Goal: Information Seeking & Learning: Check status

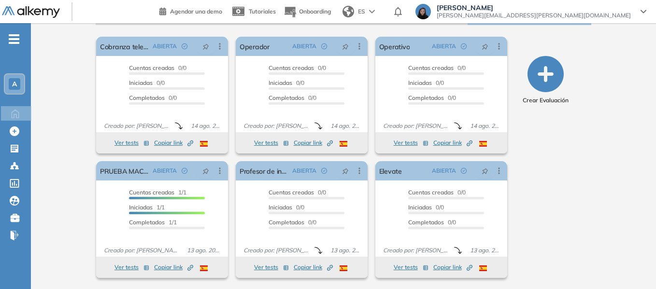
scroll to position [161, 0]
click at [13, 42] on span "-" at bounding box center [14, 38] width 11 height 8
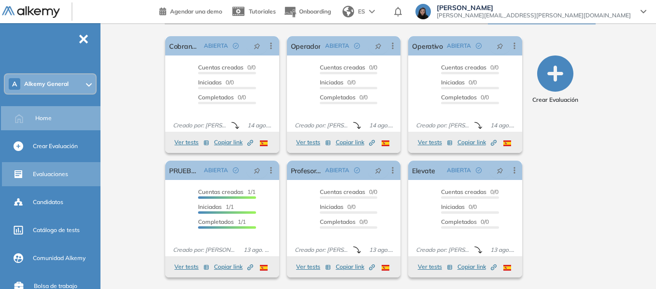
click at [51, 173] on span "Evaluaciones" at bounding box center [50, 174] width 35 height 9
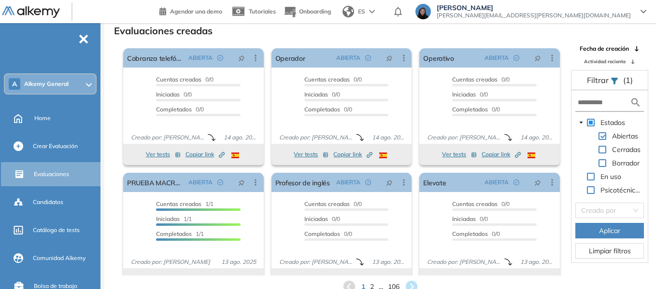
scroll to position [18, 0]
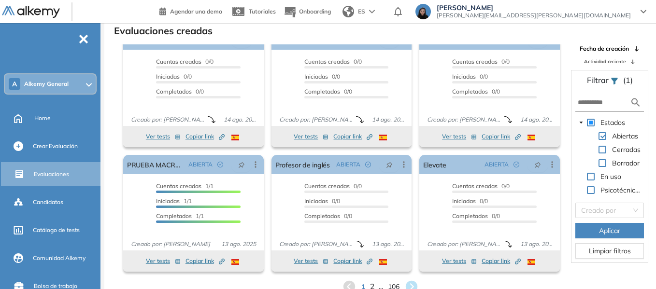
click at [369, 285] on span "2" at bounding box center [371, 287] width 4 height 11
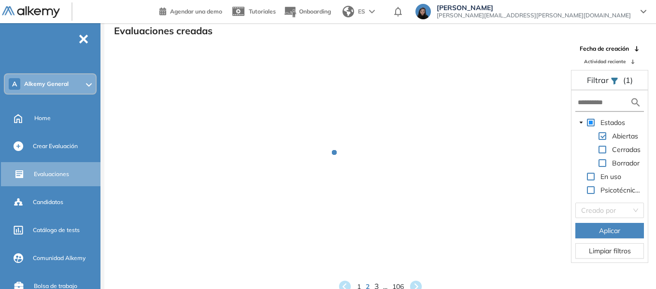
scroll to position [0, 0]
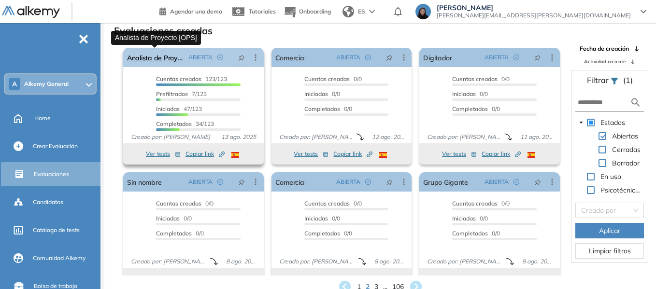
click at [161, 58] on link "Analista de Proyecto [OPS]" at bounding box center [155, 57] width 57 height 19
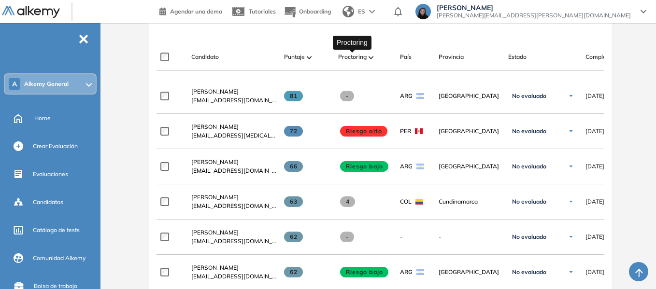
scroll to position [290, 0]
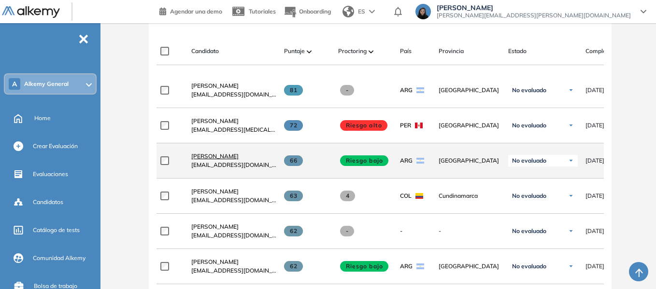
click at [213, 160] on span "[PERSON_NAME]" at bounding box center [214, 156] width 47 height 7
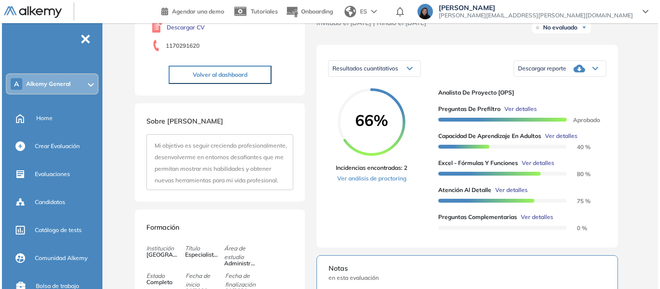
scroll to position [145, 0]
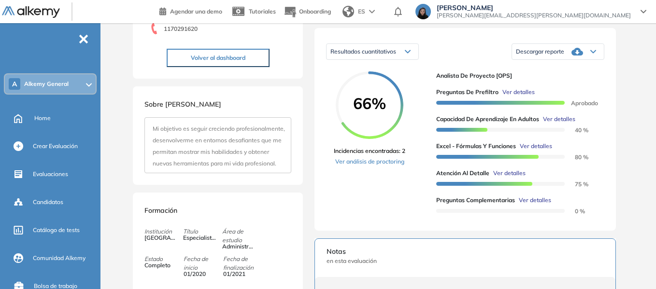
click at [538, 151] on span "Ver detalles" at bounding box center [536, 146] width 32 height 9
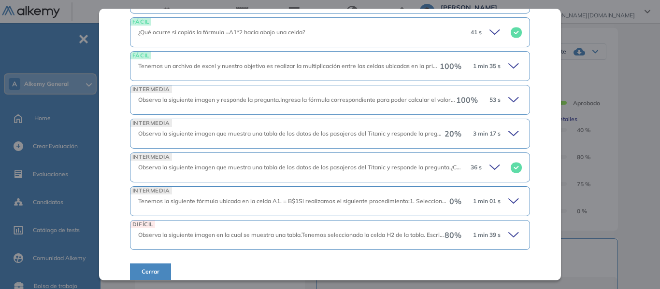
scroll to position [392, 0]
drag, startPoint x: 357, startPoint y: 60, endPoint x: 404, endPoint y: 57, distance: 47.0
click at [357, 62] on span "Tenemos un archivo de excel y nuestro objetivo es realizar la multiplicación en…" at bounding box center [458, 65] width 641 height 7
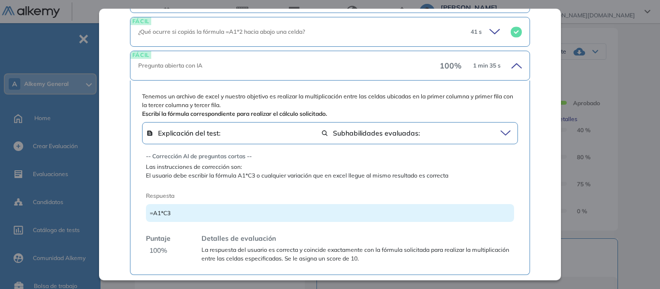
click at [511, 59] on icon at bounding box center [515, 66] width 14 height 14
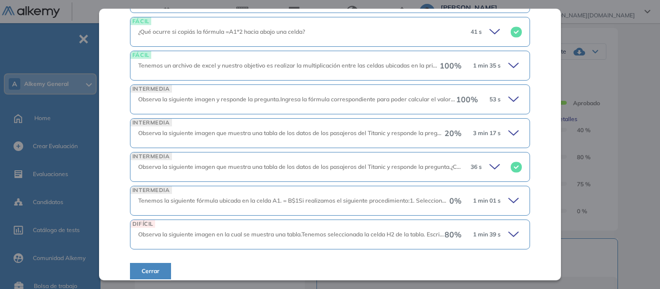
click at [509, 131] on icon at bounding box center [514, 133] width 10 height 4
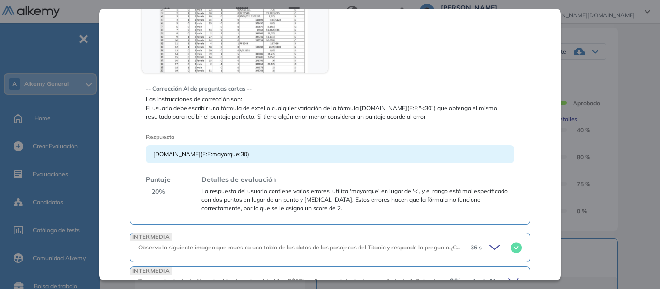
scroll to position [725, 0]
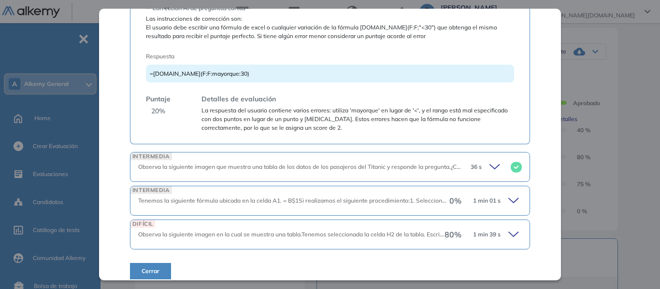
click at [510, 194] on icon at bounding box center [515, 201] width 14 height 14
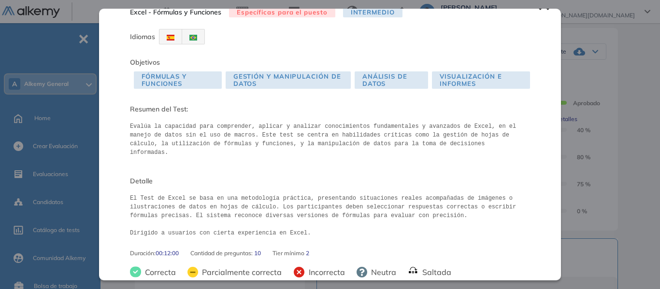
scroll to position [0, 0]
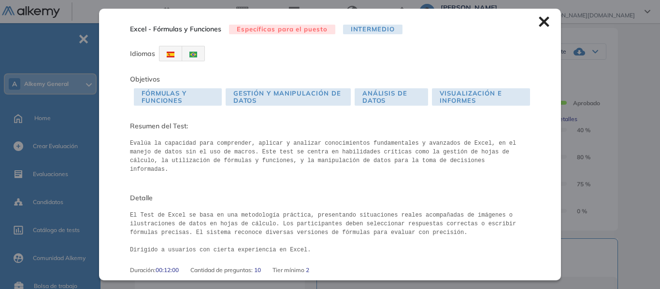
click at [538, 21] on icon at bounding box center [543, 22] width 10 height 10
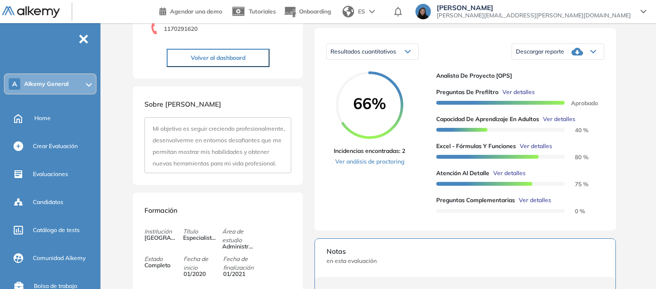
click at [564, 124] on span "Ver detalles" at bounding box center [559, 119] width 32 height 9
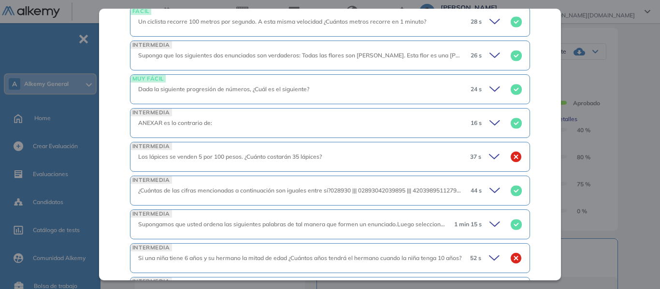
scroll to position [869, 0]
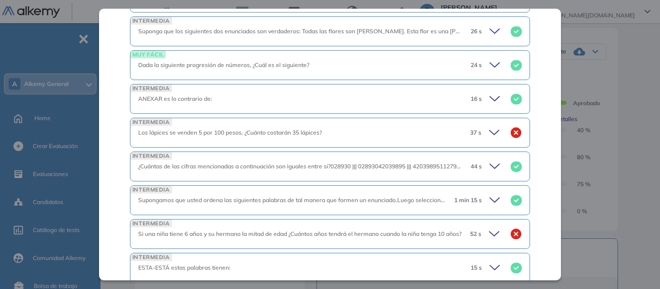
click at [489, 133] on icon at bounding box center [496, 133] width 14 height 14
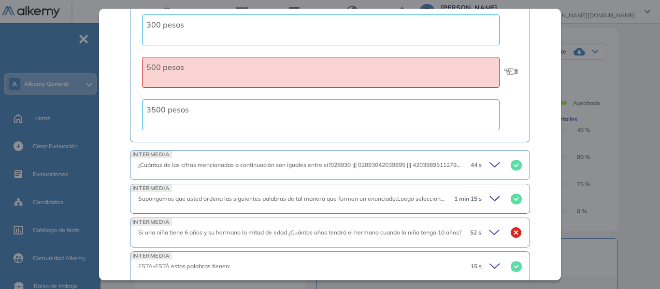
scroll to position [1207, 0]
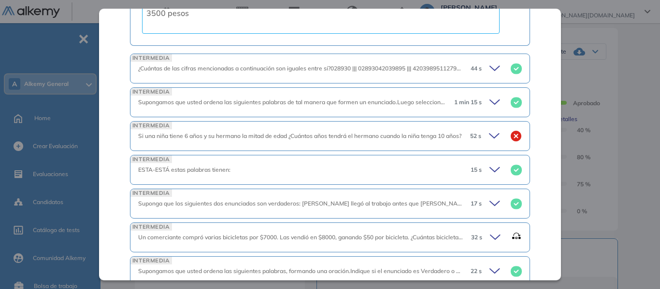
click at [489, 135] on icon at bounding box center [496, 136] width 14 height 14
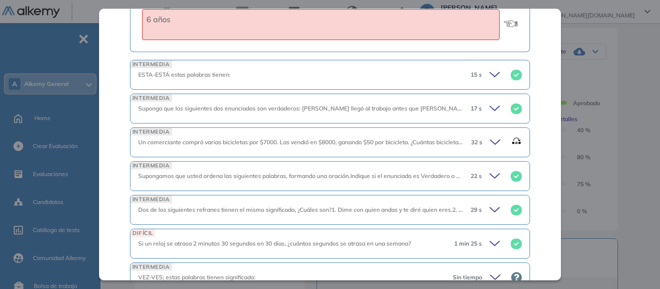
scroll to position [1545, 0]
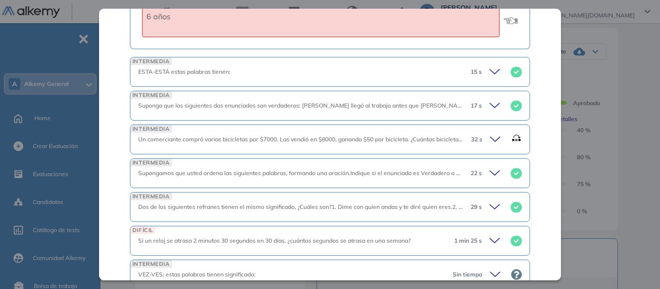
click at [496, 138] on icon at bounding box center [497, 140] width 14 height 14
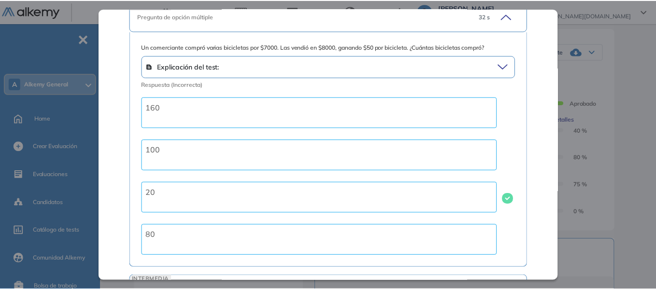
scroll to position [1569, 0]
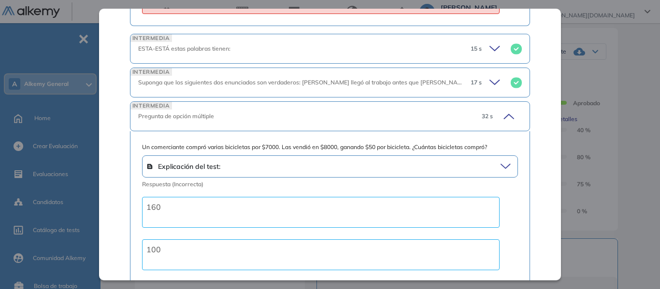
click at [632, 71] on div "Capacidad de Aprendizaje en Adultos Capacidad de Pensamiento Integrador Idiomas…" at bounding box center [382, 260] width 502 height 724
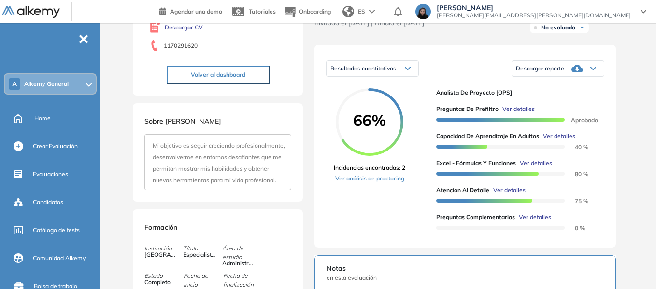
scroll to position [145, 0]
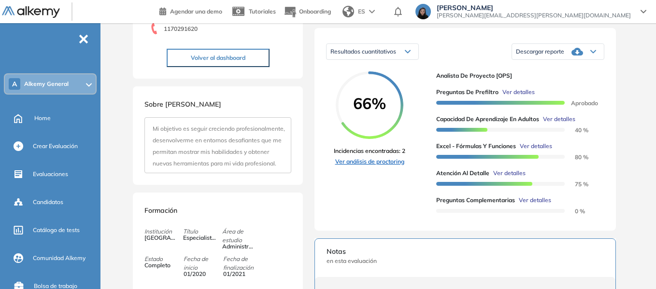
click at [366, 166] on link "Ver análisis de proctoring" at bounding box center [369, 161] width 71 height 9
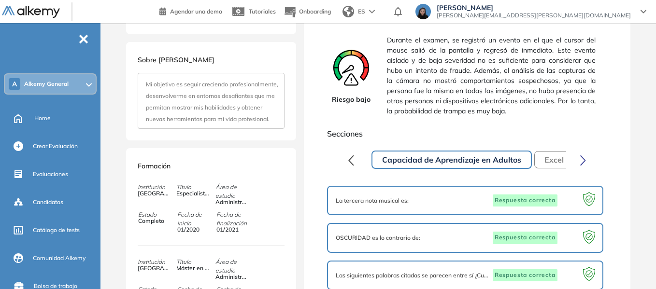
scroll to position [241, 0]
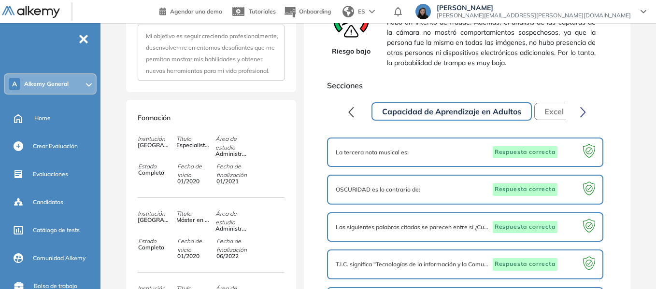
click at [584, 118] on icon "button" at bounding box center [583, 112] width 6 height 11
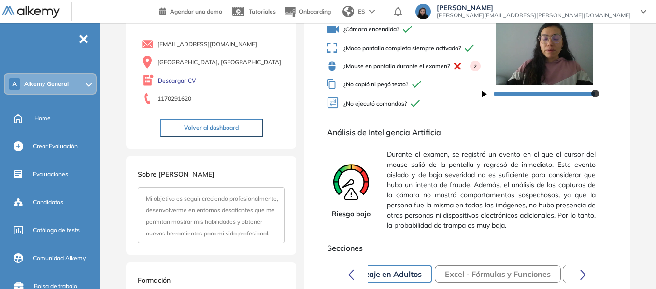
scroll to position [0, 0]
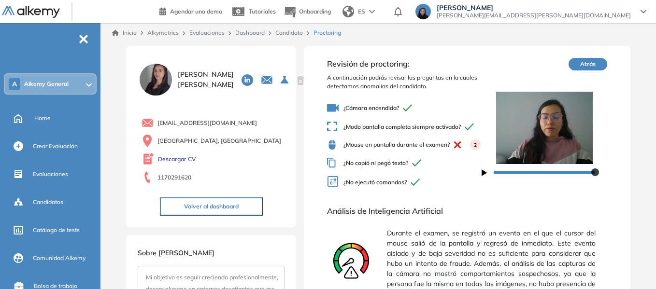
click at [296, 32] on link "Candidato" at bounding box center [289, 32] width 28 height 7
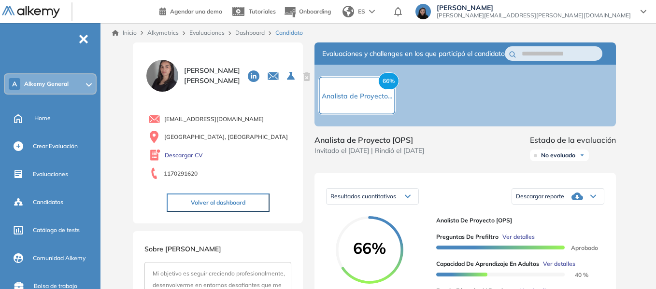
click at [250, 32] on link "Dashboard" at bounding box center [249, 32] width 29 height 7
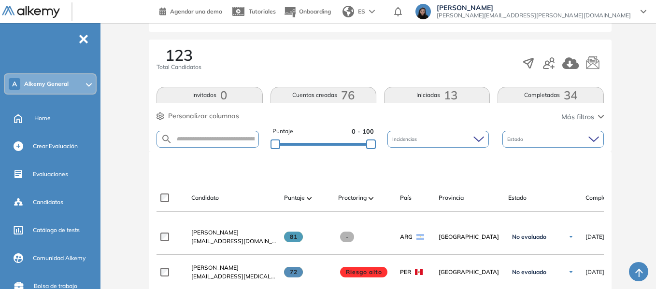
scroll to position [145, 0]
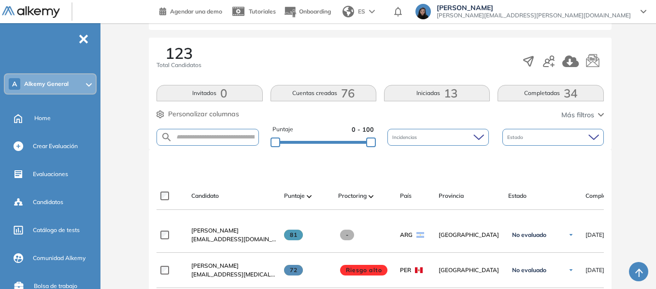
click at [554, 94] on button "Completadas 34" at bounding box center [550, 93] width 106 height 16
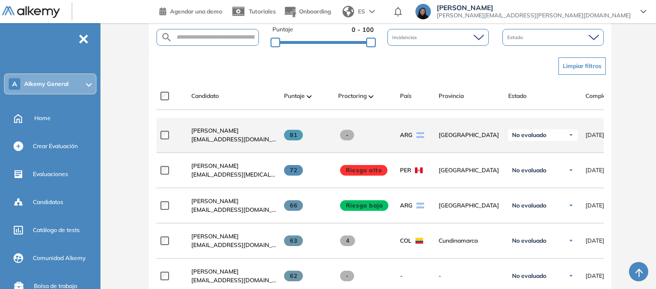
scroll to position [290, 0]
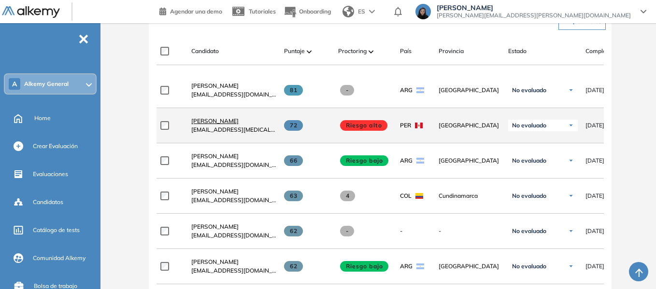
click at [229, 125] on span "[PERSON_NAME]" at bounding box center [214, 120] width 47 height 7
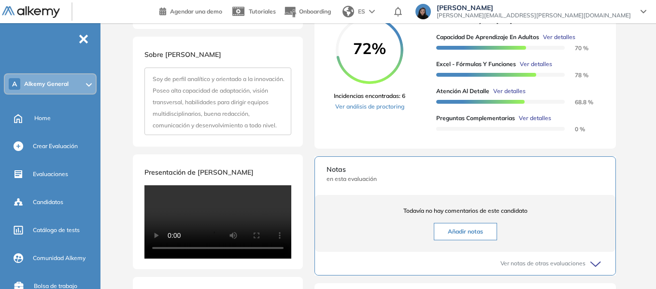
scroll to position [241, 0]
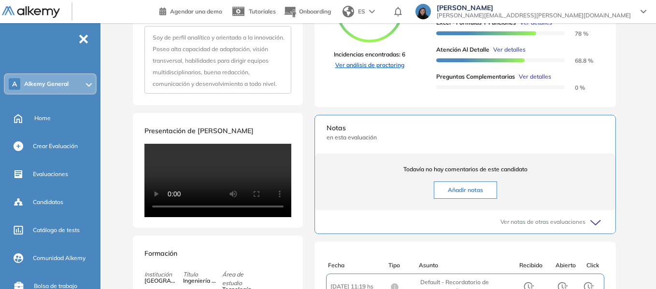
click at [394, 70] on link "Ver análisis de proctoring" at bounding box center [369, 65] width 71 height 9
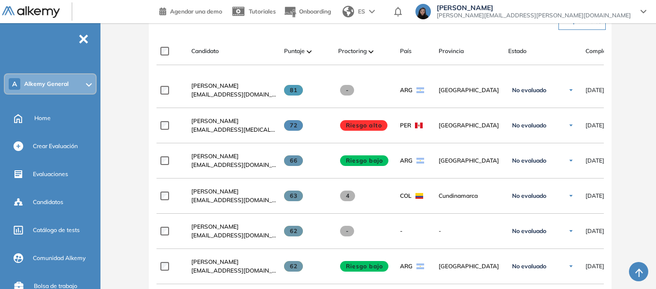
scroll to position [338, 0]
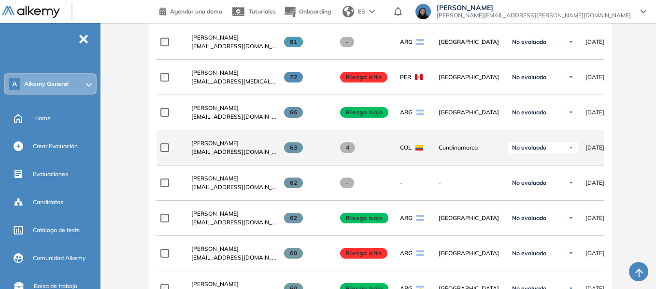
click at [211, 146] on span "[PERSON_NAME]" at bounding box center [214, 143] width 47 height 7
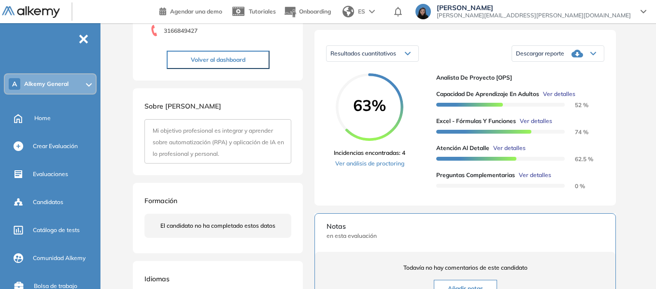
scroll to position [145, 0]
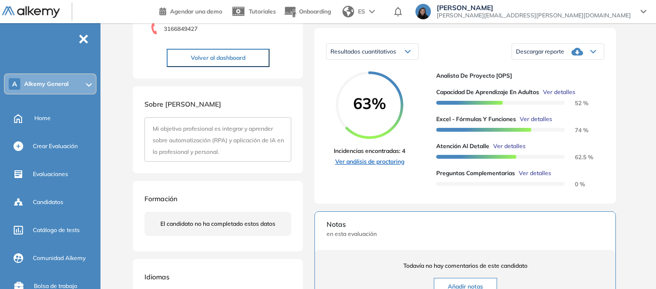
click at [361, 166] on link "Ver análisis de proctoring" at bounding box center [369, 161] width 71 height 9
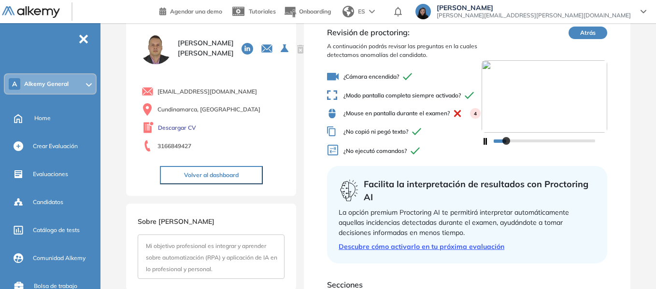
scroll to position [48, 0]
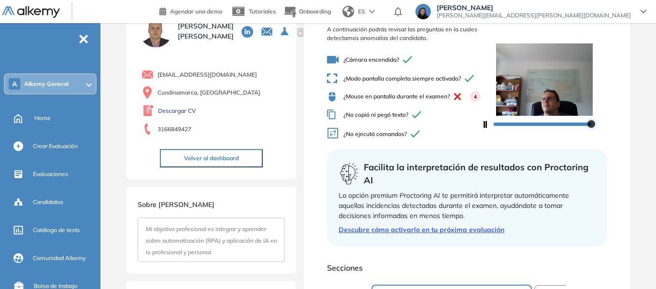
drag, startPoint x: 521, startPoint y: 128, endPoint x: 594, endPoint y: 133, distance: 73.1
click at [594, 128] on div at bounding box center [591, 124] width 8 height 8
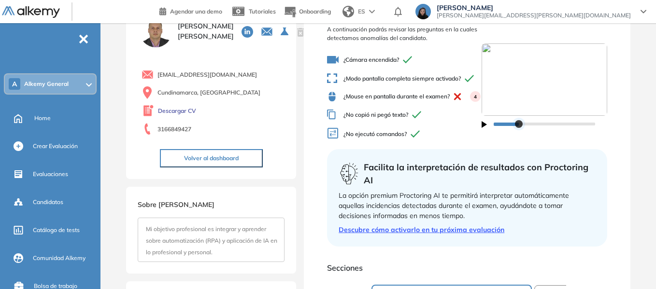
drag, startPoint x: 586, startPoint y: 133, endPoint x: 512, endPoint y: 133, distance: 73.9
click at [515, 128] on div at bounding box center [519, 124] width 8 height 8
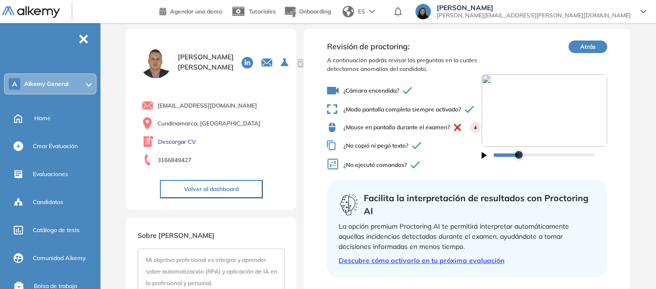
scroll to position [0, 0]
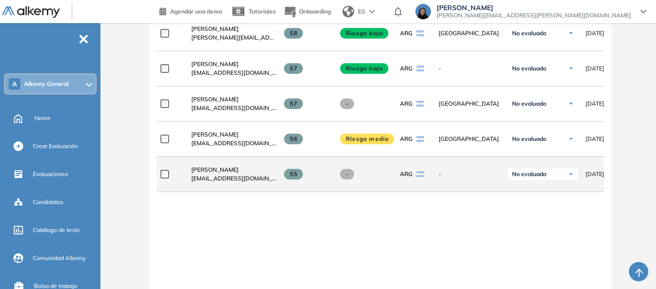
scroll to position [676, 0]
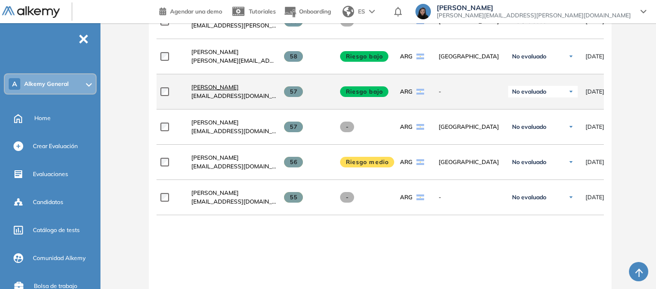
click at [211, 91] on span "[PERSON_NAME]" at bounding box center [214, 87] width 47 height 7
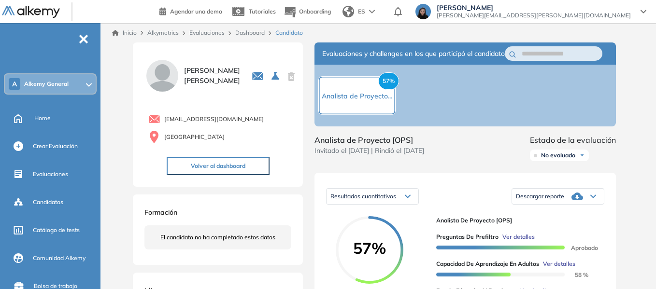
scroll to position [145, 0]
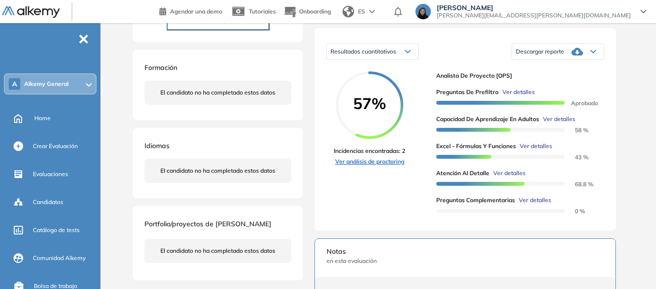
click at [376, 166] on link "Ver análisis de proctoring" at bounding box center [369, 161] width 71 height 9
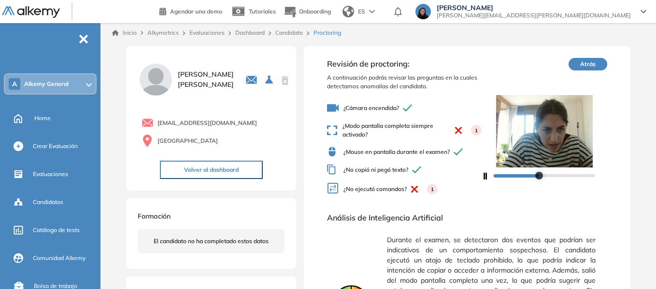
drag, startPoint x: 502, startPoint y: 175, endPoint x: 538, endPoint y: 176, distance: 35.7
click at [538, 176] on div at bounding box center [539, 176] width 8 height 8
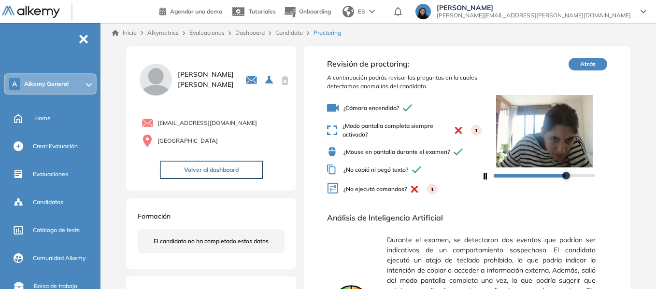
drag, startPoint x: 538, startPoint y: 176, endPoint x: 564, endPoint y: 174, distance: 25.7
click at [564, 174] on div at bounding box center [566, 176] width 8 height 8
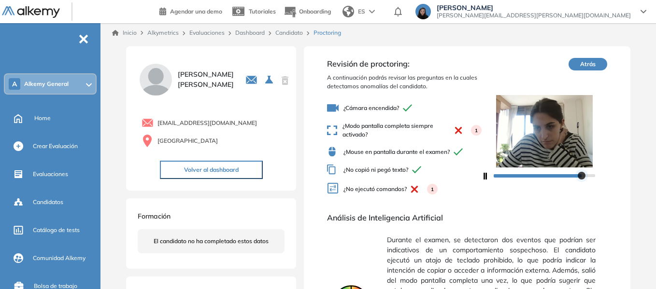
drag, startPoint x: 564, startPoint y: 174, endPoint x: 586, endPoint y: 172, distance: 22.3
click at [585, 172] on div at bounding box center [582, 176] width 8 height 8
